Goal: Book appointment/travel/reservation

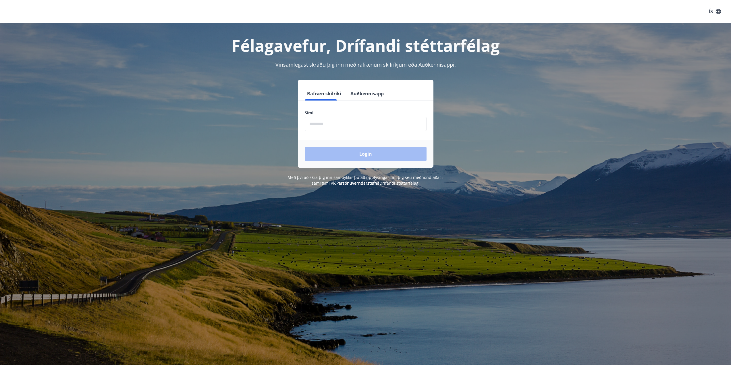
click at [327, 127] on input "phone" at bounding box center [366, 124] width 122 height 14
type input "********"
click at [368, 155] on button "Login" at bounding box center [366, 154] width 122 height 14
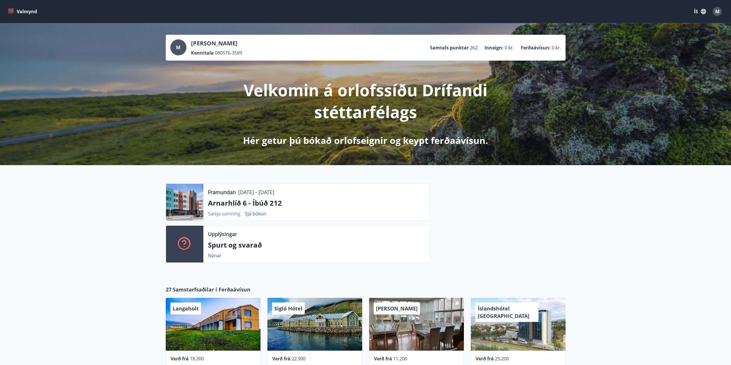
click at [225, 213] on link "Sækja samning" at bounding box center [224, 213] width 32 height 6
click at [252, 214] on link "Sjá bókun" at bounding box center [255, 213] width 21 height 6
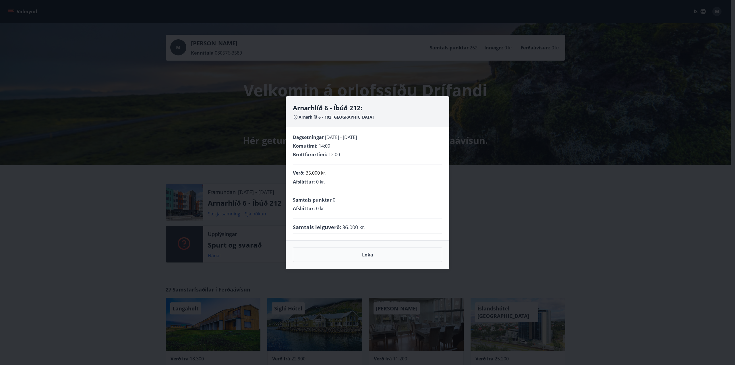
click at [583, 225] on div "Arnarhlíð 6 - Íbúð 212: Arnarhlíð 6 - 102 Reykjavík Dagsetningar [DATE] - [DATE…" at bounding box center [367, 182] width 735 height 365
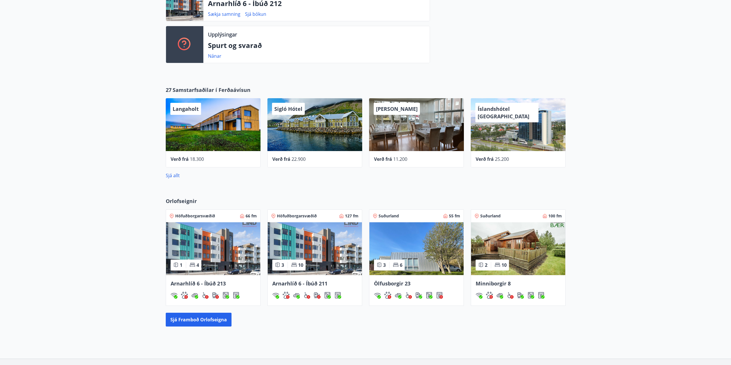
scroll to position [241, 0]
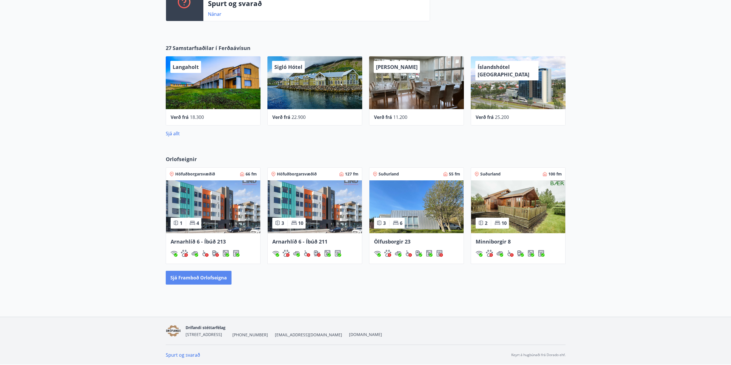
click at [191, 280] on button "Sjá framboð orlofseigna" at bounding box center [199, 278] width 66 height 14
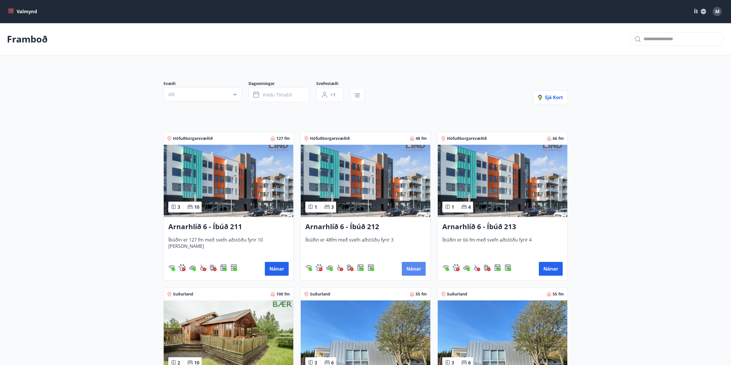
click at [418, 267] on button "Nánar" at bounding box center [414, 269] width 24 height 14
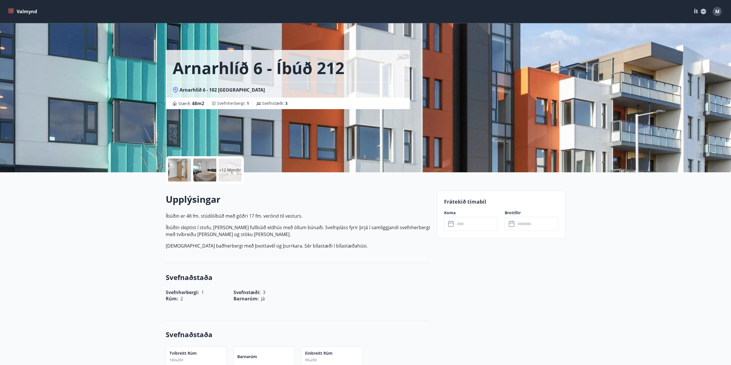
click at [471, 224] on input "text" at bounding box center [476, 224] width 43 height 14
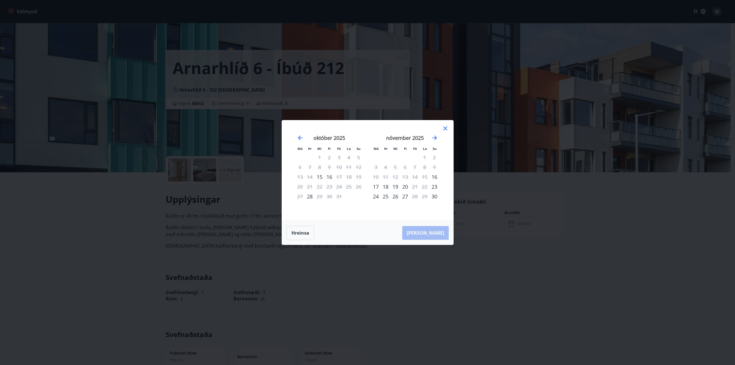
click at [446, 128] on icon at bounding box center [445, 128] width 7 height 7
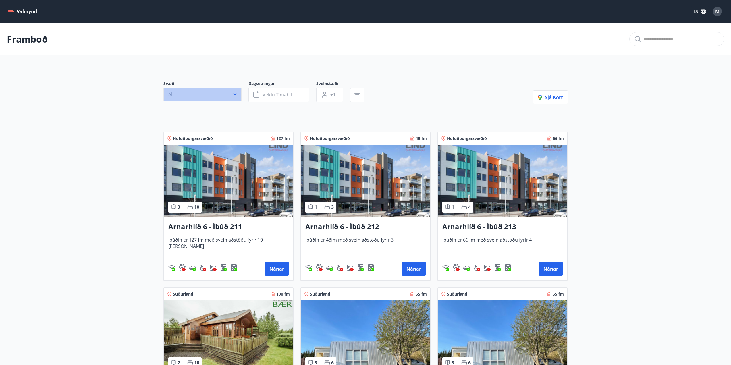
click at [194, 97] on button "Allt" at bounding box center [202, 95] width 78 height 14
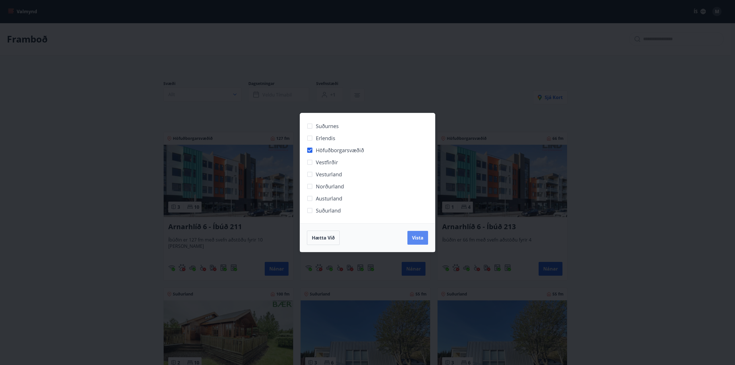
click at [420, 238] on span "Vista" at bounding box center [417, 238] width 11 height 6
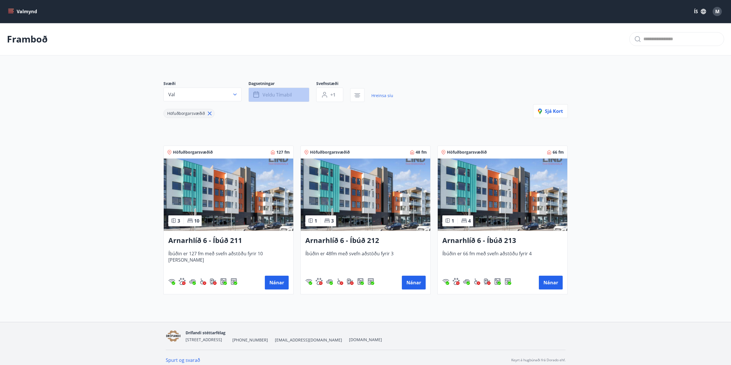
click at [286, 95] on span "Veldu tímabil" at bounding box center [276, 95] width 29 height 6
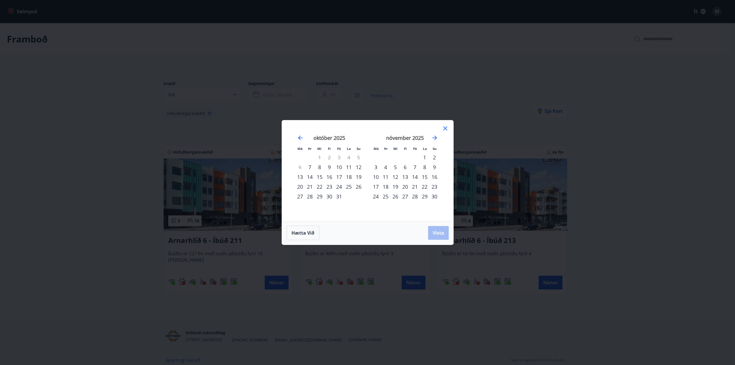
click at [309, 167] on div "7" at bounding box center [310, 167] width 10 height 10
click at [319, 168] on div "8" at bounding box center [320, 167] width 10 height 10
click at [441, 234] on span "Vista" at bounding box center [438, 233] width 11 height 6
